Goal: Information Seeking & Learning: Learn about a topic

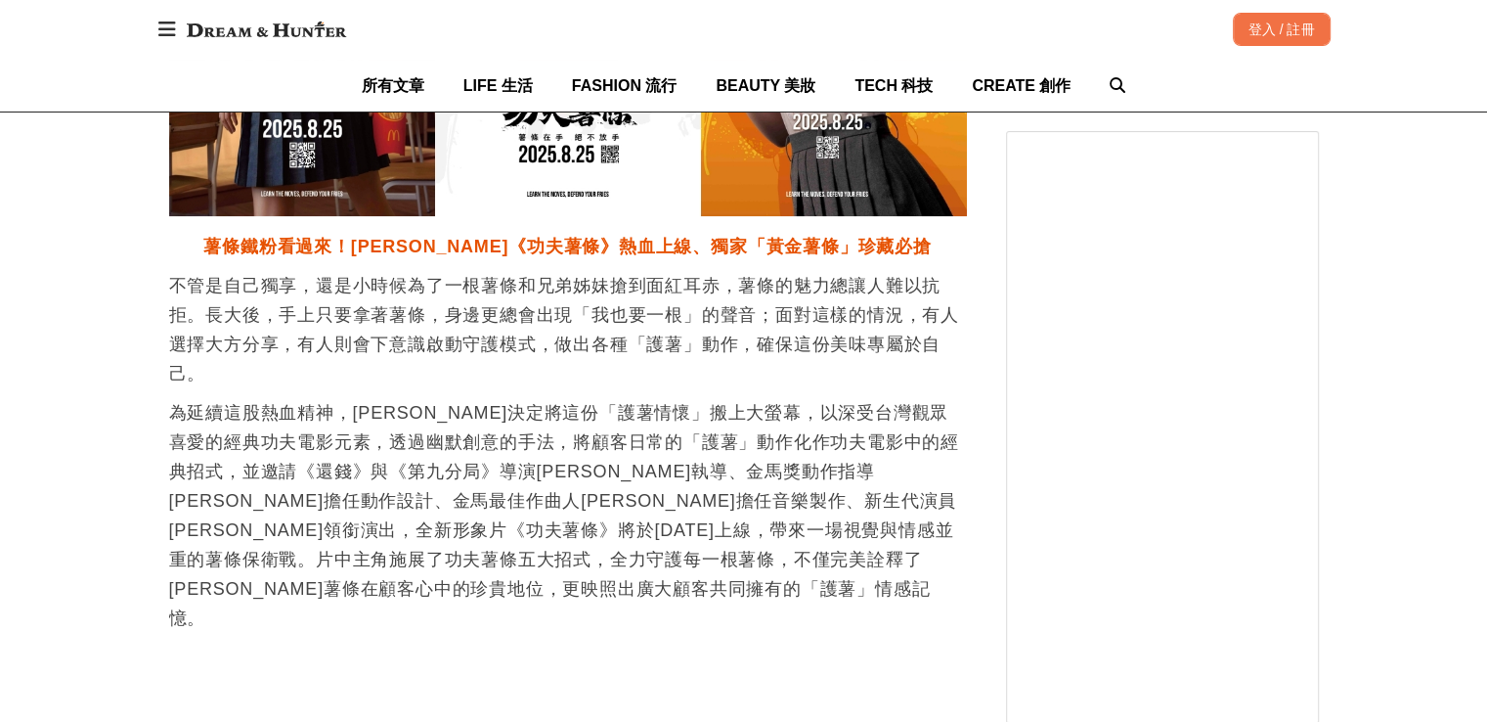
scroll to position [1760, 0]
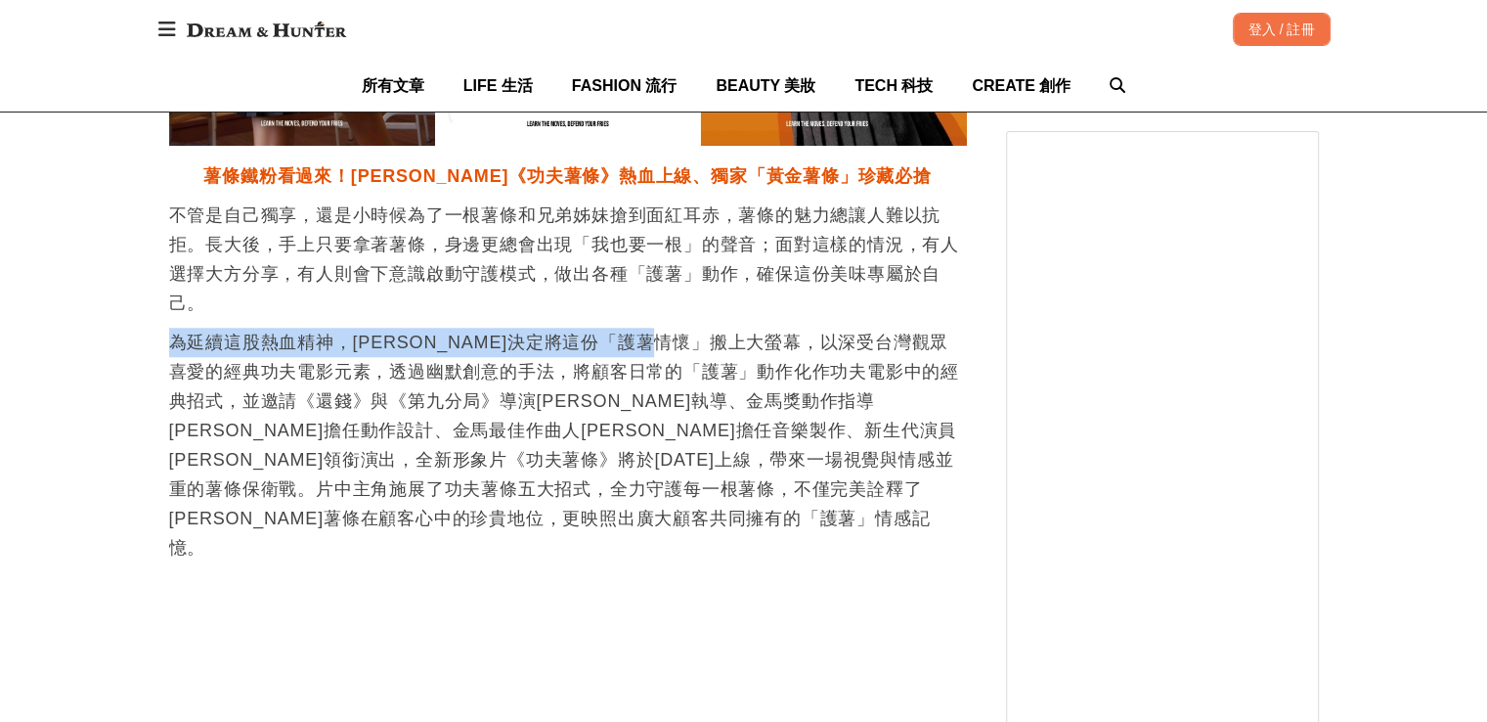
drag, startPoint x: 888, startPoint y: 407, endPoint x: 739, endPoint y: 329, distance: 167.5
click at [731, 316] on p "不管是自己獨享，還是小時候為了一根薯條和兄弟姊妹搶到面紅耳赤，薯條的魅力總讓人難以抗拒。長大後，手上只要拿著薯條，身邊更總會出現「我也要一根」的聲音；面對這樣…" at bounding box center [568, 258] width 798 height 117
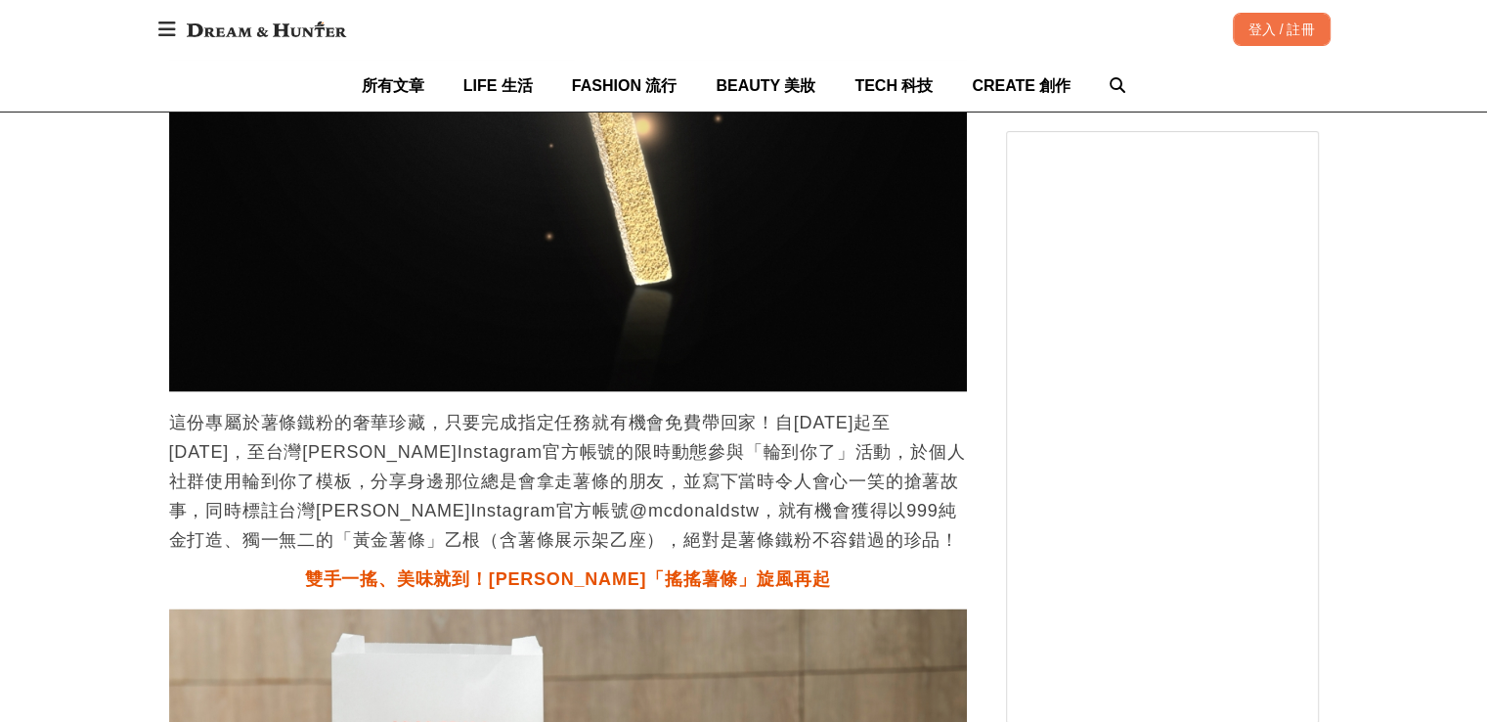
scroll to position [3617, 0]
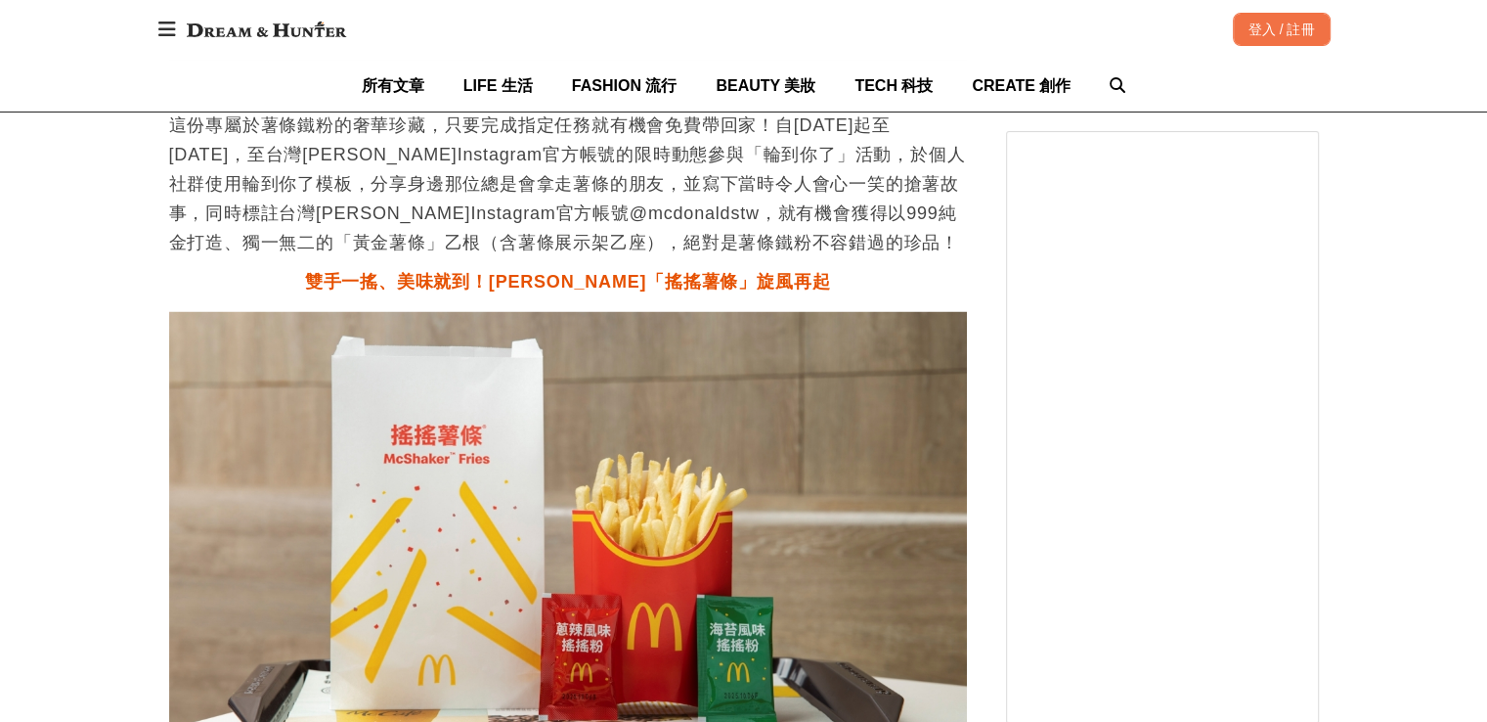
click at [982, 459] on div "[URL][DOMAIN_NAME] 收藏 [PERSON_NAME]《功夫薯條》8/25震撼登場，「搖搖薯條」限時回歸，全台唯一重金打造「黃金薯條」亮相薯條…" at bounding box center [744, 366] width 1150 height 7286
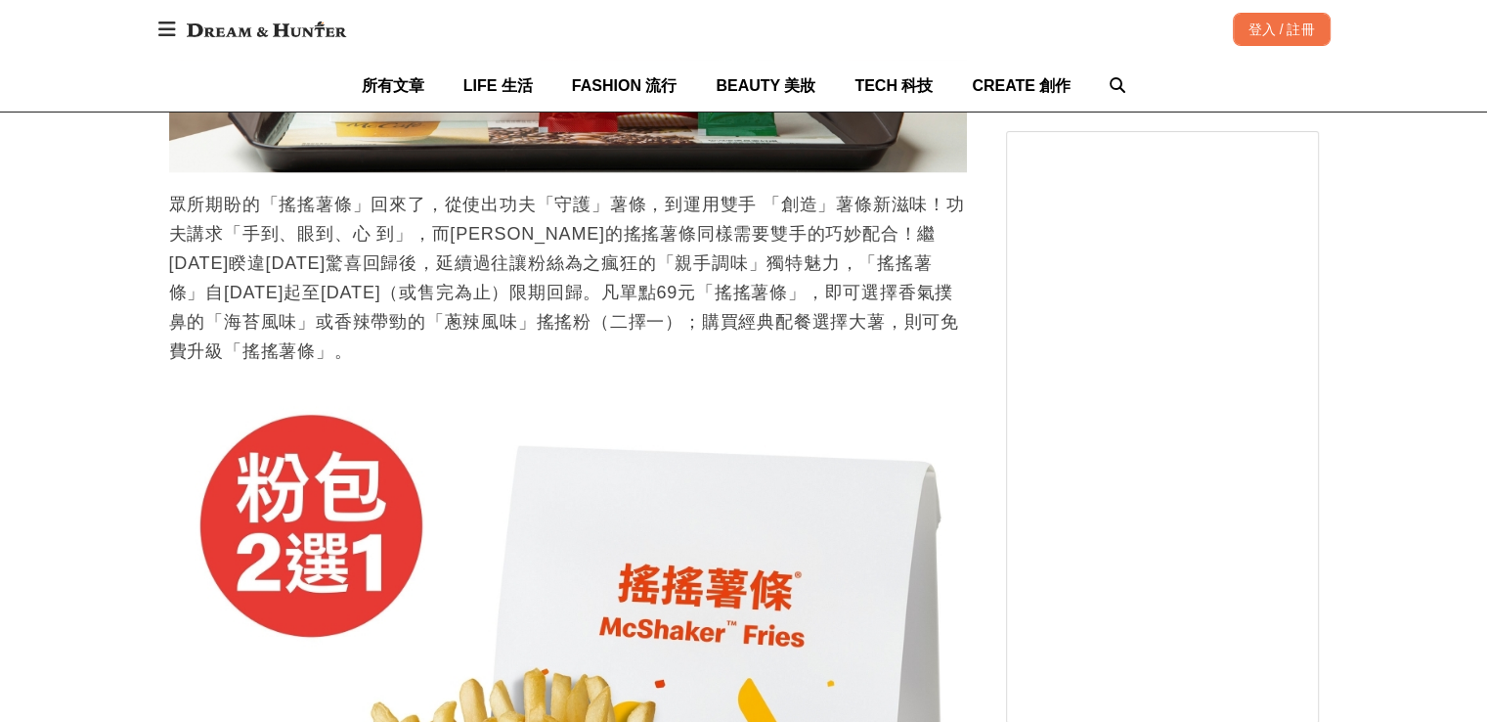
scroll to position [0, 2393]
click at [810, 234] on p "眾所期盼的「搖搖薯條」回來了，從使出功夫「守護」薯條，到運用雙手 「創造」薯條新滋味！功夫講求「手到、眼到、心 到」，而[PERSON_NAME]的搖搖薯條同…" at bounding box center [568, 278] width 798 height 176
click at [816, 236] on p "眾所期盼的「搖搖薯條」回來了，從使出功夫「守護」薯條，到運用雙手 「創造」薯條新滋味！功夫講求「手到、眼到、心 到」，而[PERSON_NAME]的搖搖薯條同…" at bounding box center [568, 278] width 798 height 176
drag, startPoint x: 700, startPoint y: 255, endPoint x: 605, endPoint y: 241, distance: 96.0
click at [605, 241] on p "眾所期盼的「搖搖薯條」回來了，從使出功夫「守護」薯條，到運用雙手 「創造」薯條新滋味！功夫講求「手到、眼到、心 到」，而[PERSON_NAME]的搖搖薯條同…" at bounding box center [568, 278] width 798 height 176
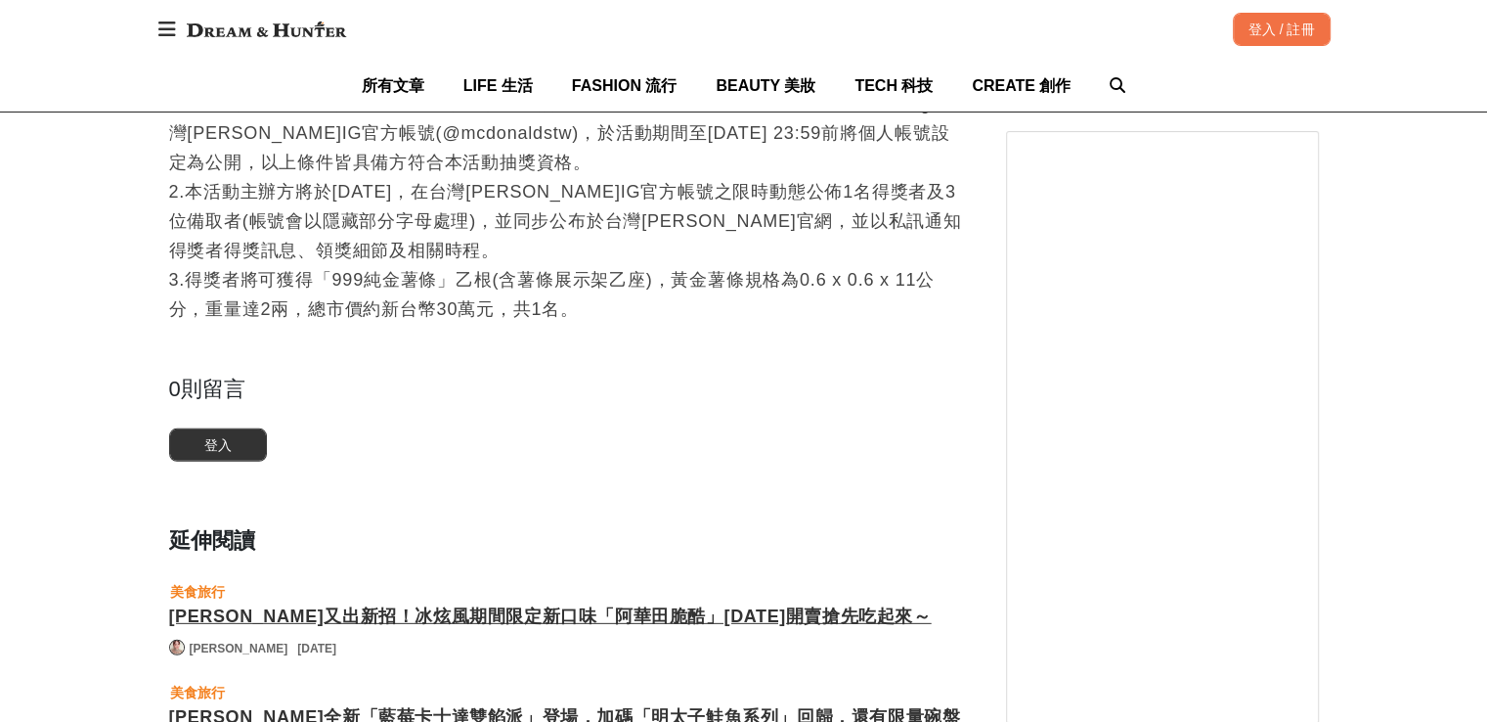
scroll to position [5768, 0]
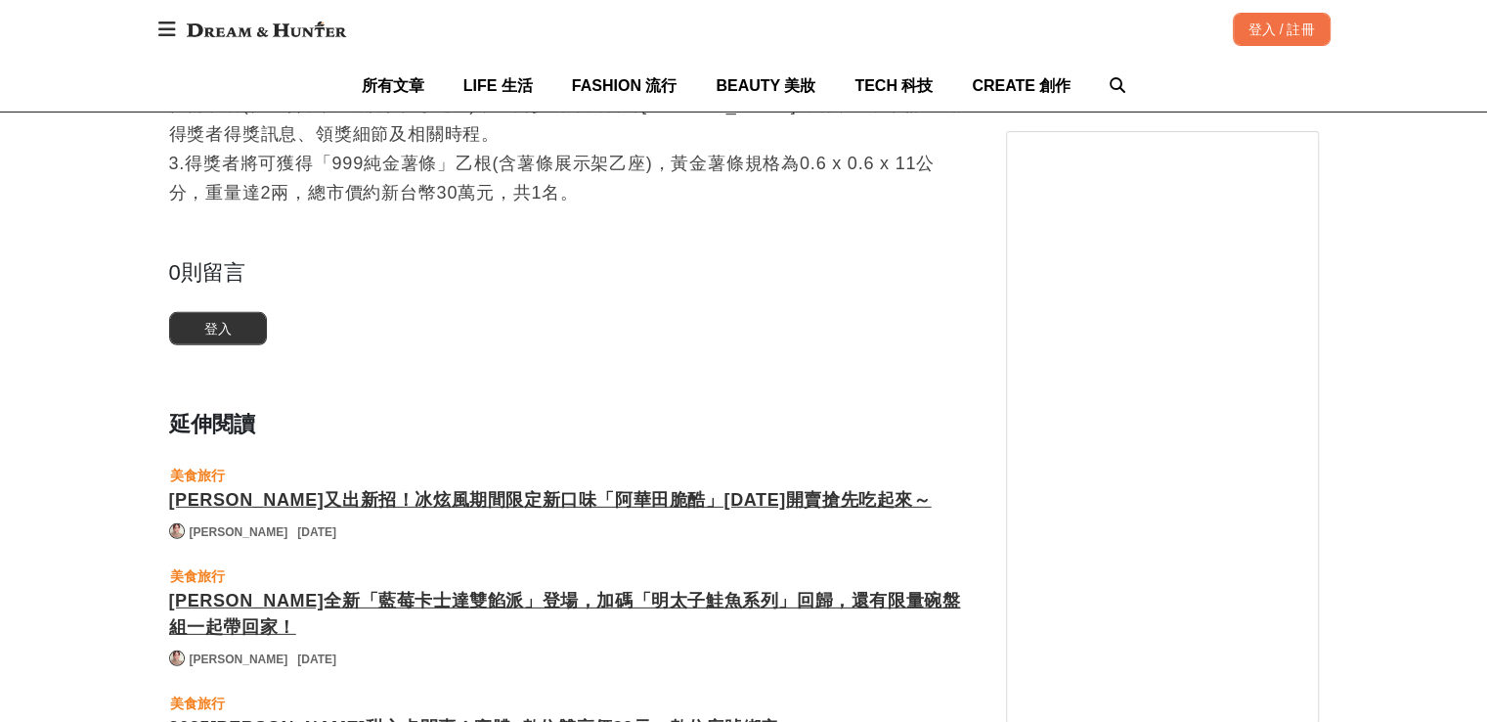
drag, startPoint x: 566, startPoint y: 222, endPoint x: 435, endPoint y: 150, distance: 149.7
drag, startPoint x: 610, startPoint y: 169, endPoint x: 599, endPoint y: 167, distance: 10.9
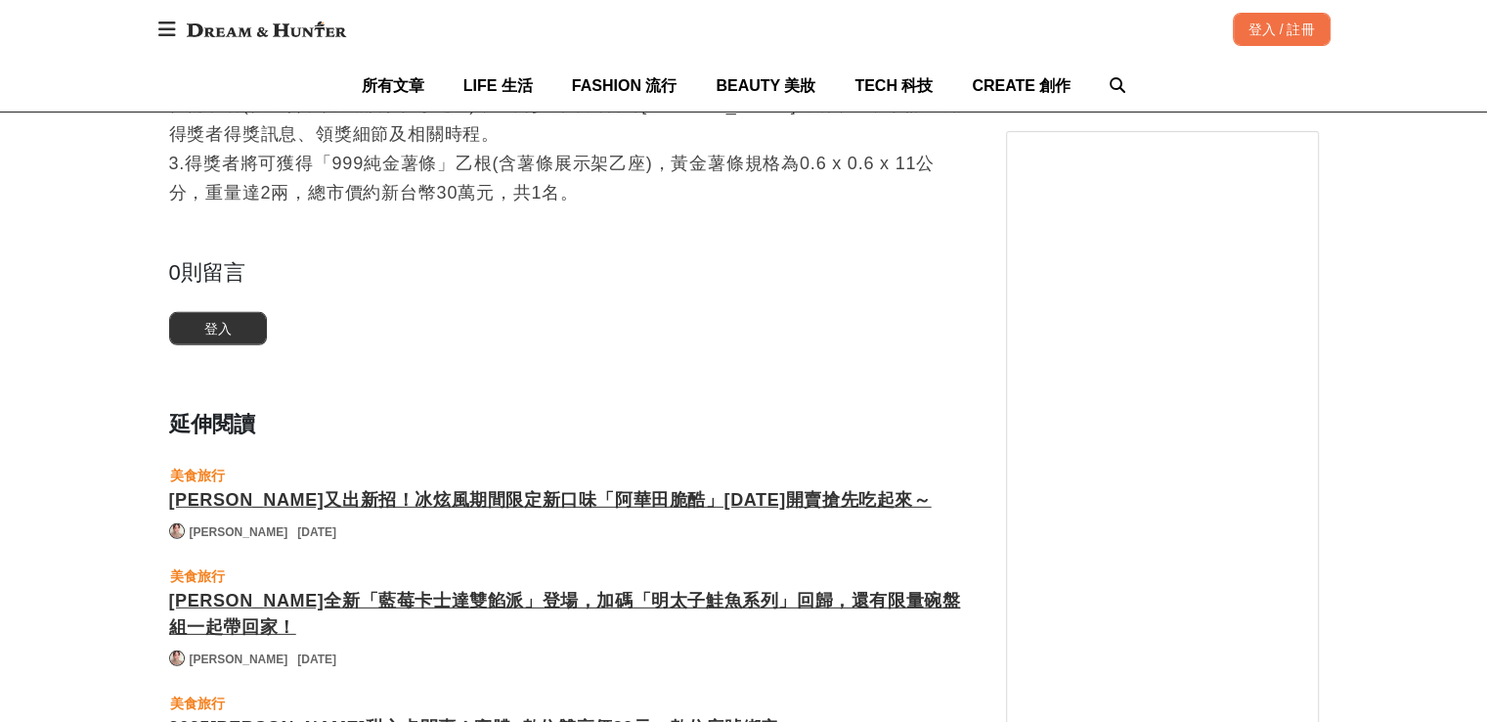
scroll to position [0, 798]
drag, startPoint x: 614, startPoint y: 161, endPoint x: 610, endPoint y: 171, distance: 10.5
drag, startPoint x: 610, startPoint y: 171, endPoint x: 530, endPoint y: 161, distance: 80.8
drag, startPoint x: 570, startPoint y: 133, endPoint x: 503, endPoint y: 130, distance: 67.5
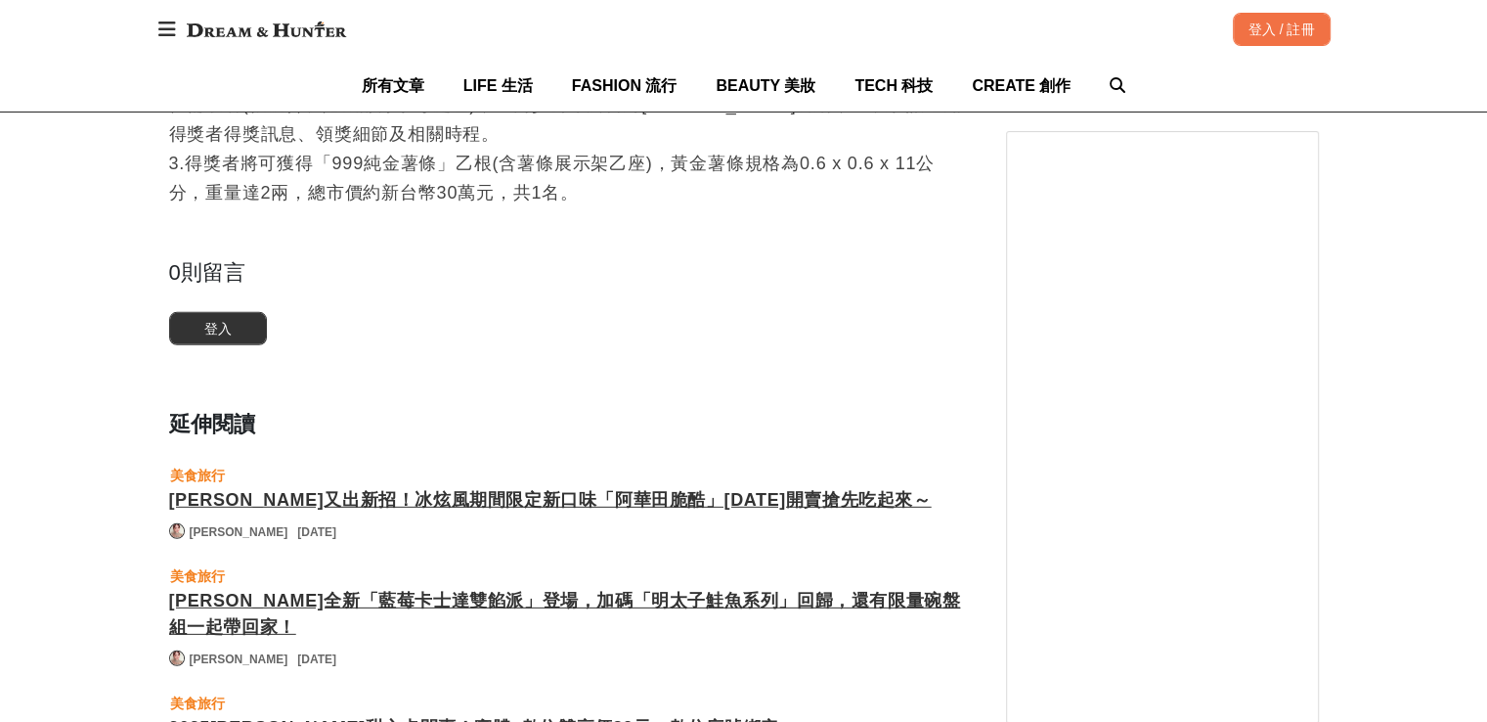
click at [503, 130] on p "[PERSON_NAME]「賞金薯條任務」活動辦法： 1.自西元（下同）[DATE]14:00起至[DATE]23:59止，在Instagram限時動態中使用…" at bounding box center [568, 60] width 798 height 293
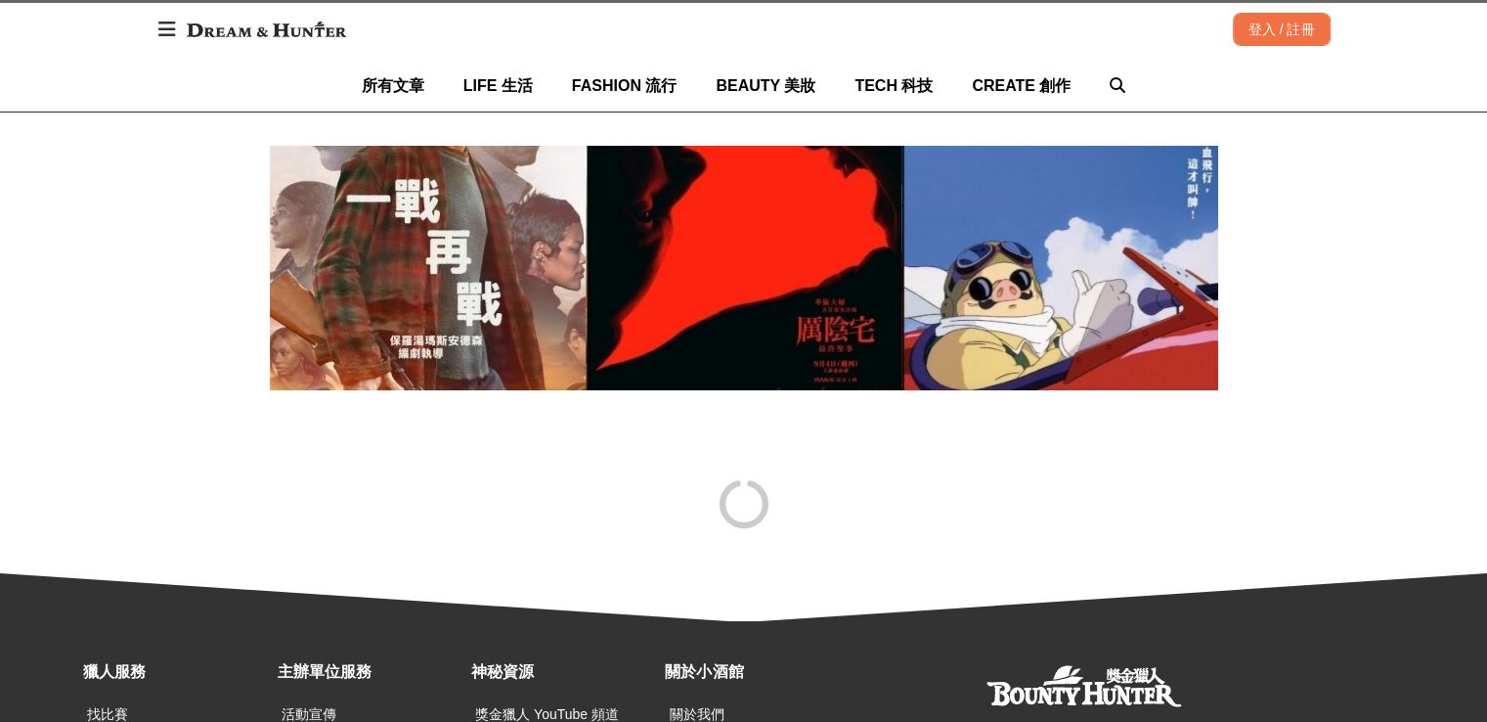
scroll to position [0, 2386]
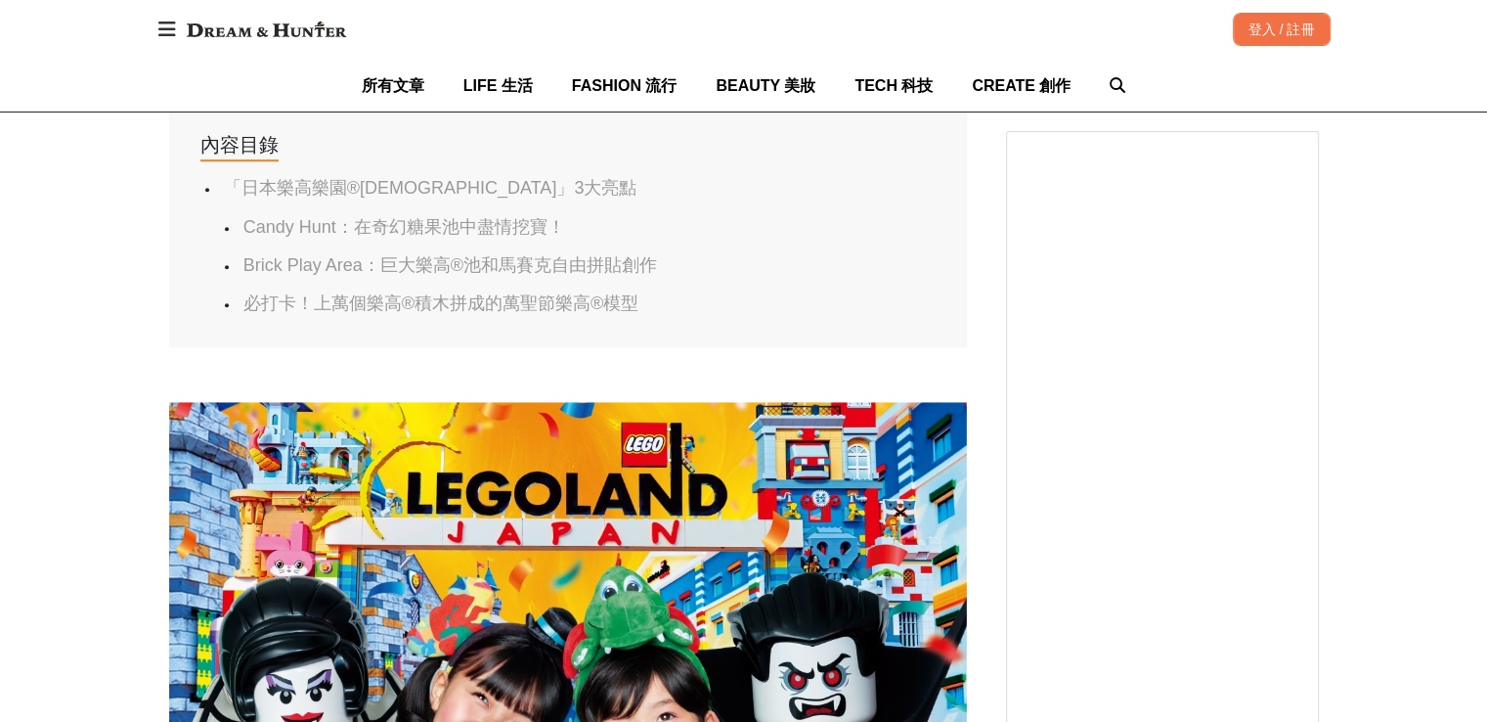
scroll to position [8977, 0]
